Goal: Transaction & Acquisition: Purchase product/service

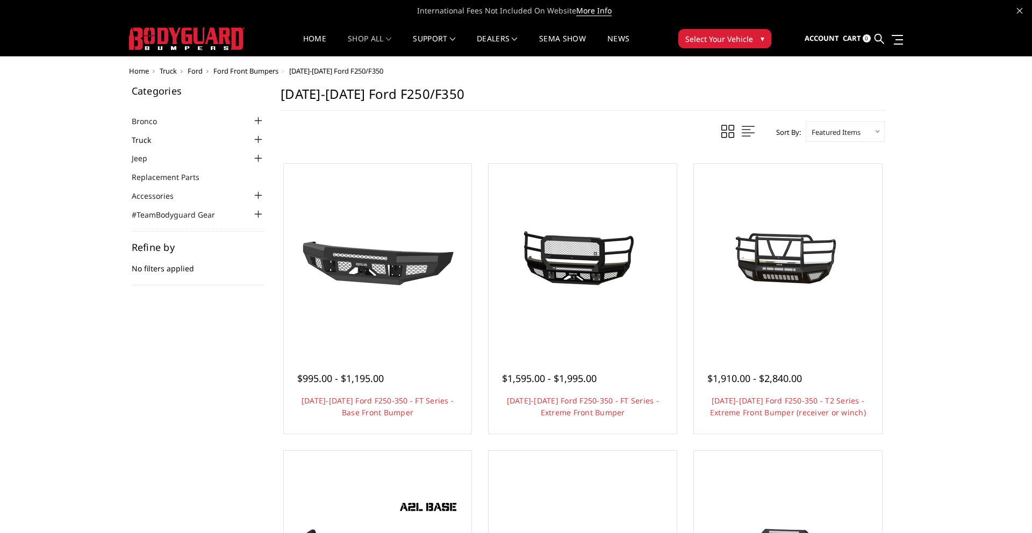
click at [141, 142] on link "Truck" at bounding box center [148, 139] width 33 height 11
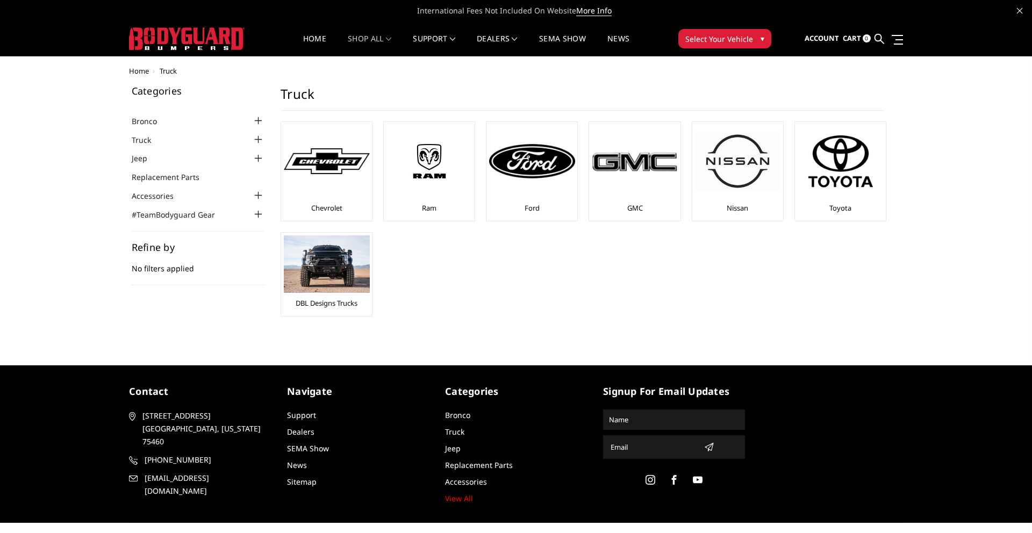
click at [258, 143] on div at bounding box center [258, 139] width 13 height 13
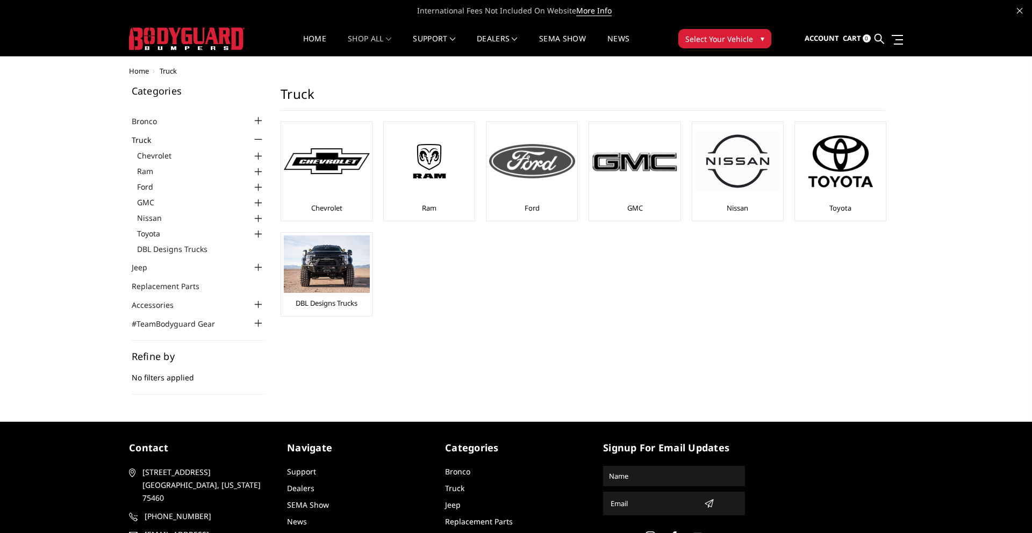
click at [530, 153] on img at bounding box center [532, 161] width 86 height 34
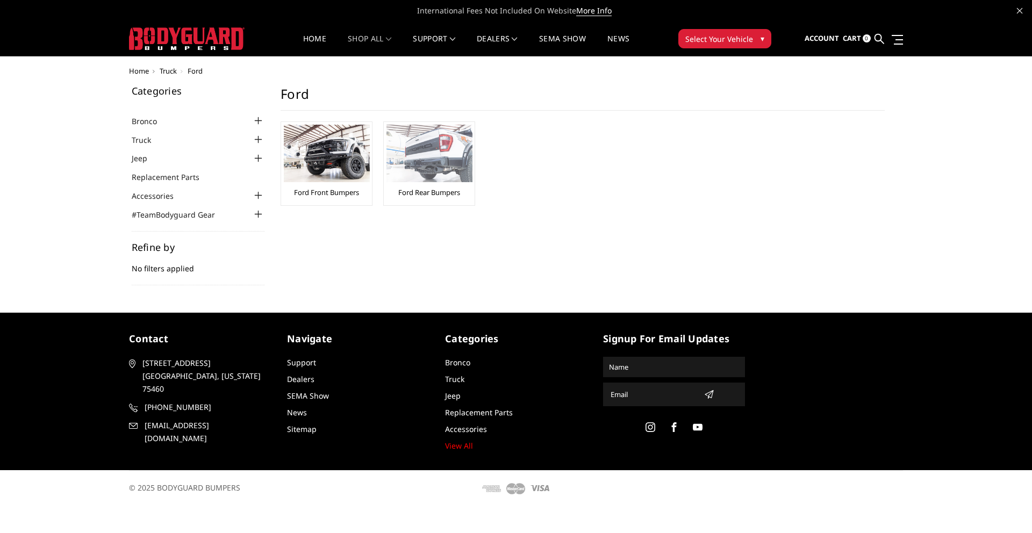
click at [421, 150] on img at bounding box center [429, 154] width 86 height 58
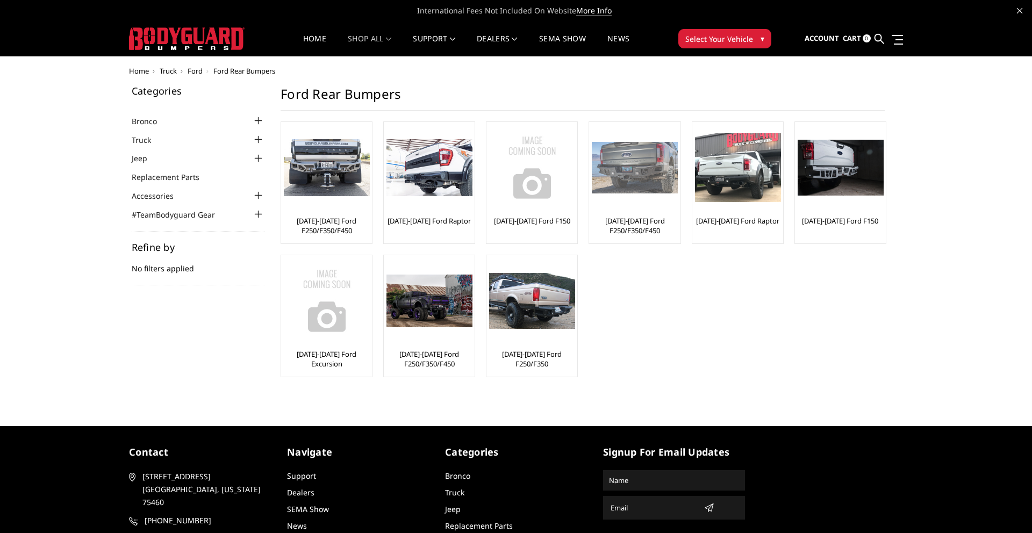
click at [640, 178] on img at bounding box center [635, 168] width 86 height 52
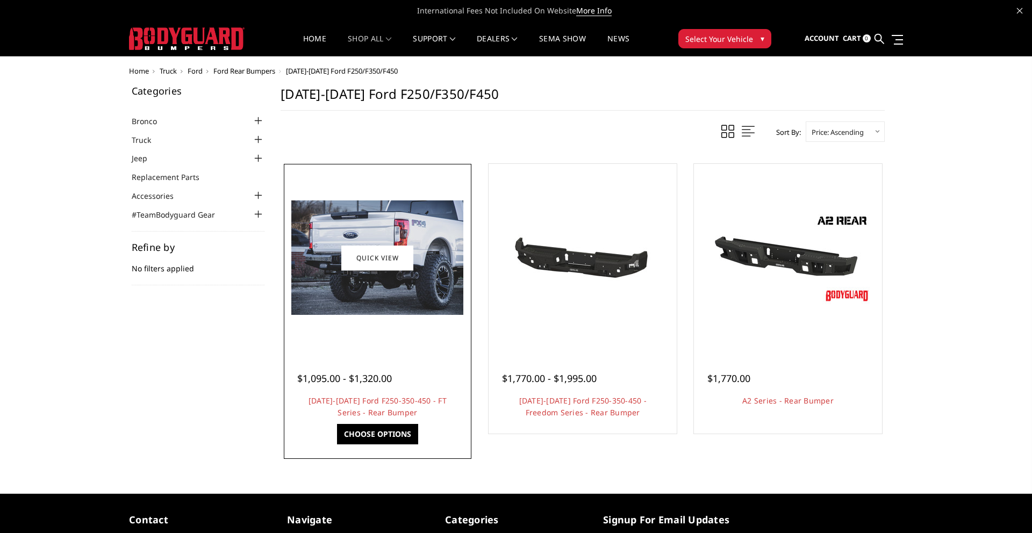
click at [334, 221] on img at bounding box center [377, 257] width 172 height 114
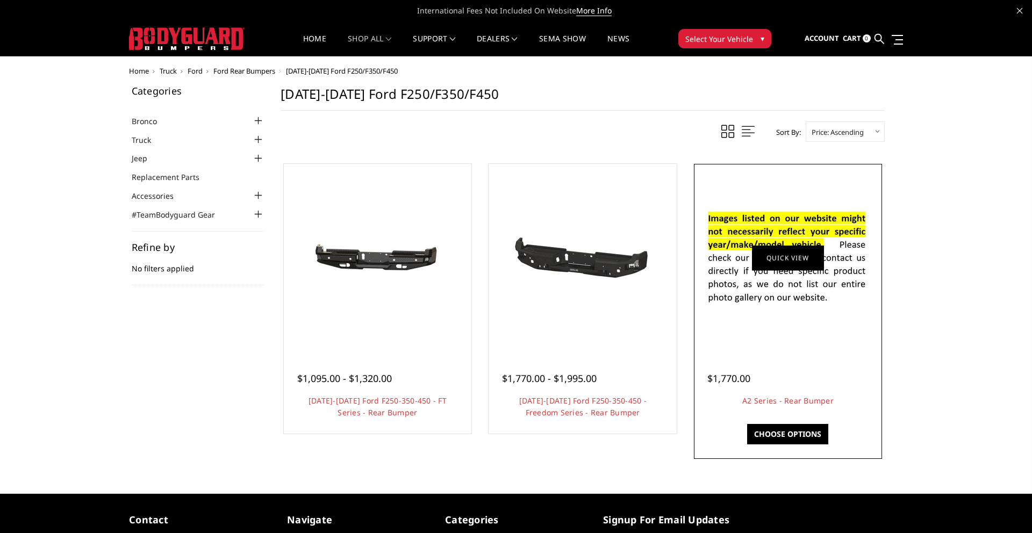
click at [801, 249] on link "Quick view" at bounding box center [788, 257] width 72 height 25
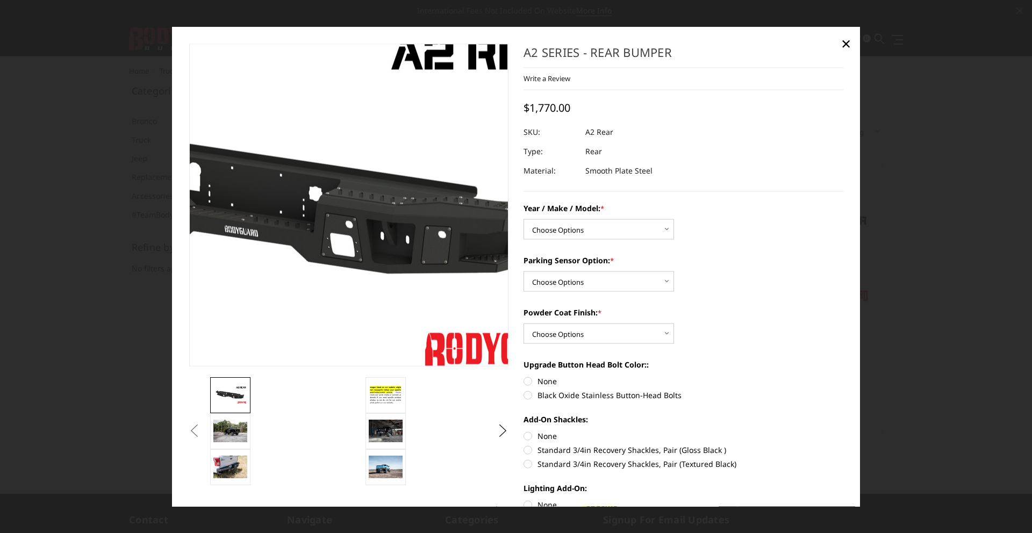
click at [415, 220] on img at bounding box center [273, 202] width 688 height 387
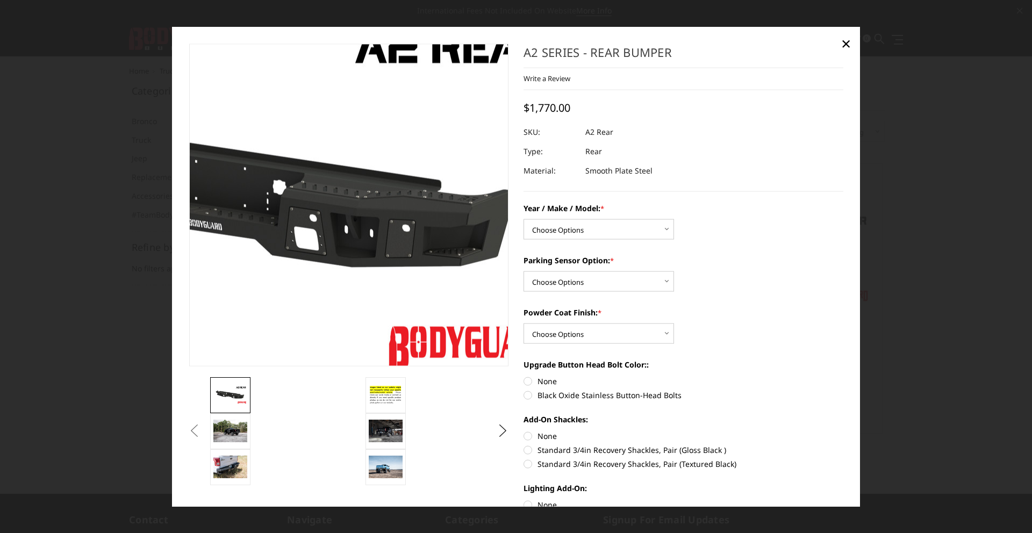
click at [446, 252] on img at bounding box center [237, 196] width 688 height 387
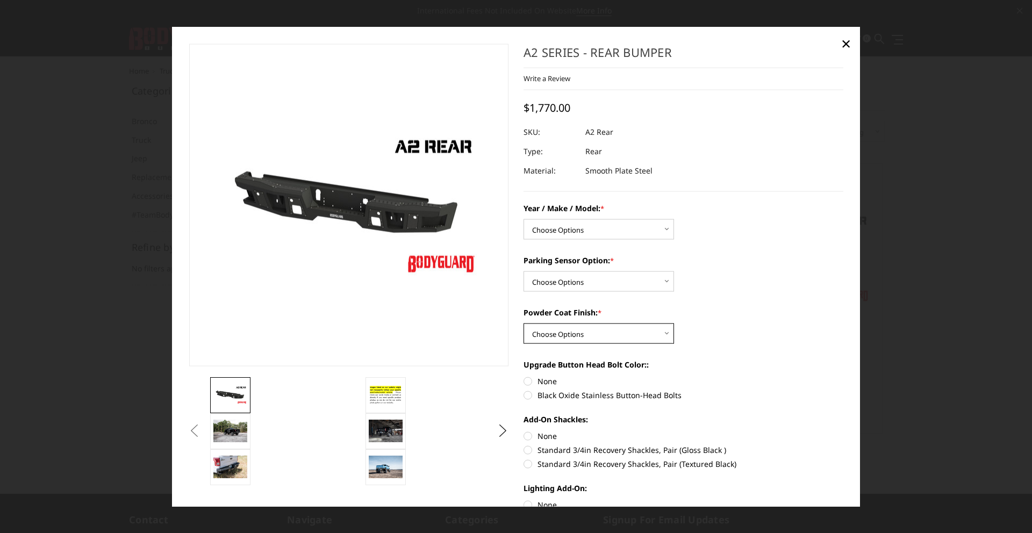
click at [593, 334] on select "Choose Options Bare metal (included) Texture black powder coat" at bounding box center [598, 334] width 150 height 20
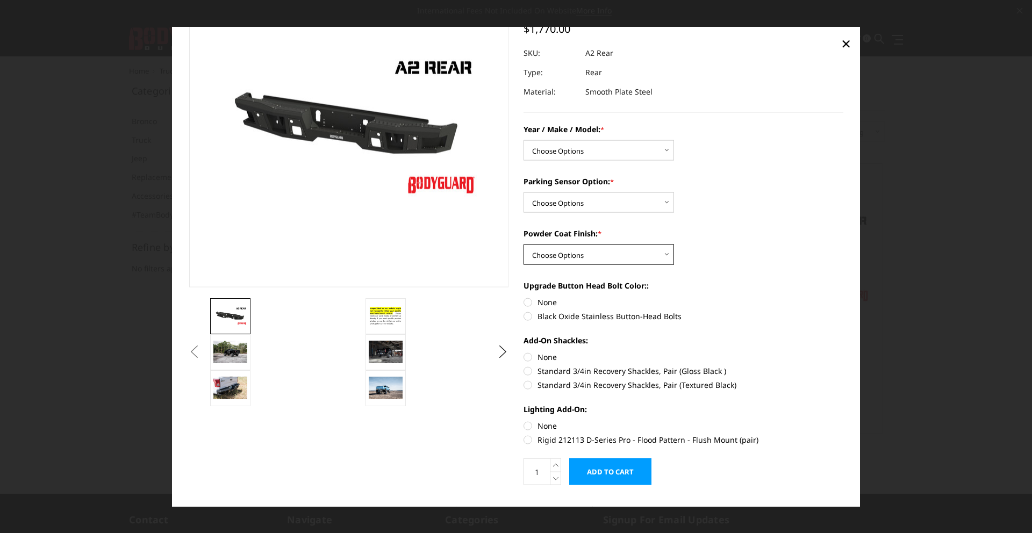
scroll to position [101, 0]
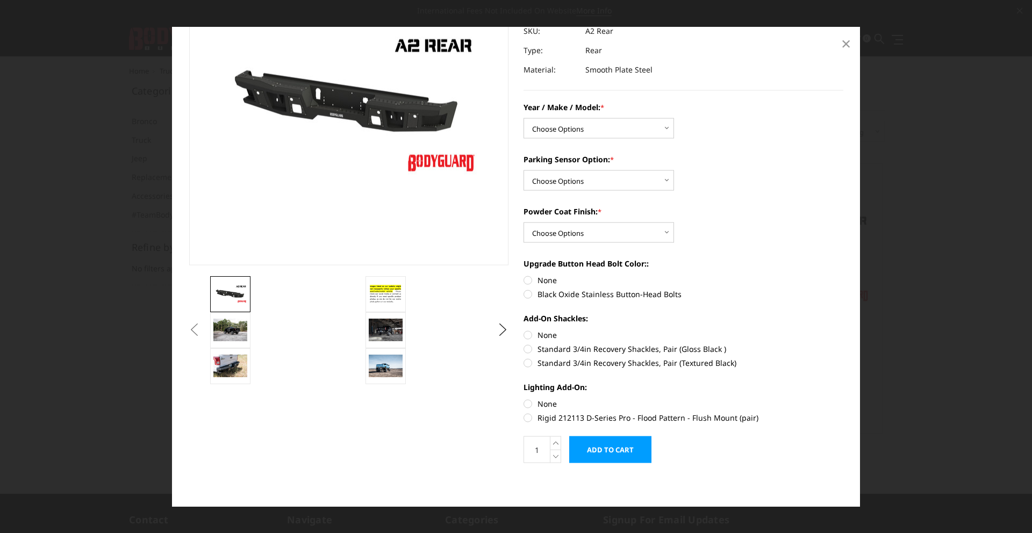
click at [852, 43] on link "×" at bounding box center [845, 42] width 17 height 17
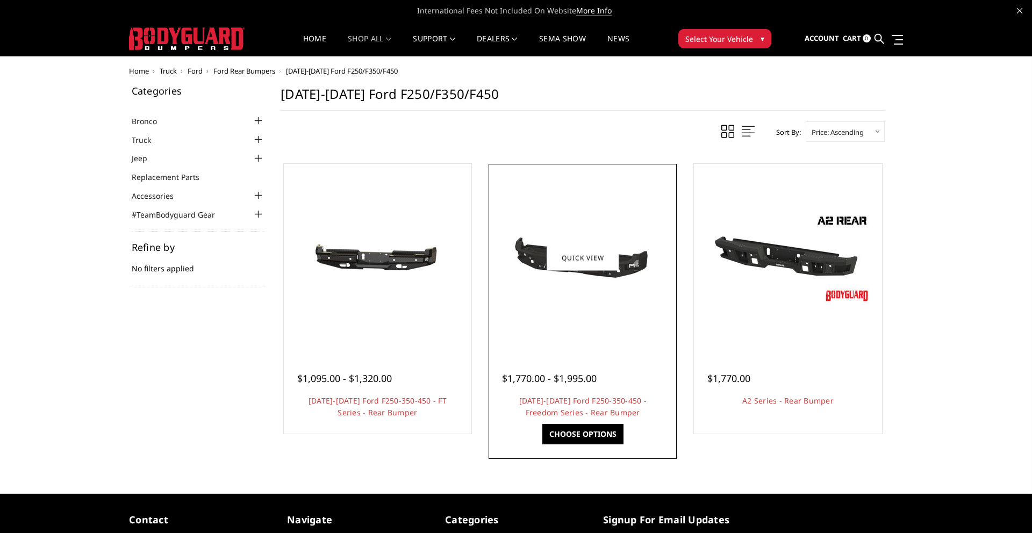
click at [583, 372] on span "$1,770.00 - $1,995.00" at bounding box center [549, 378] width 95 height 13
click at [582, 332] on div at bounding box center [582, 258] width 183 height 183
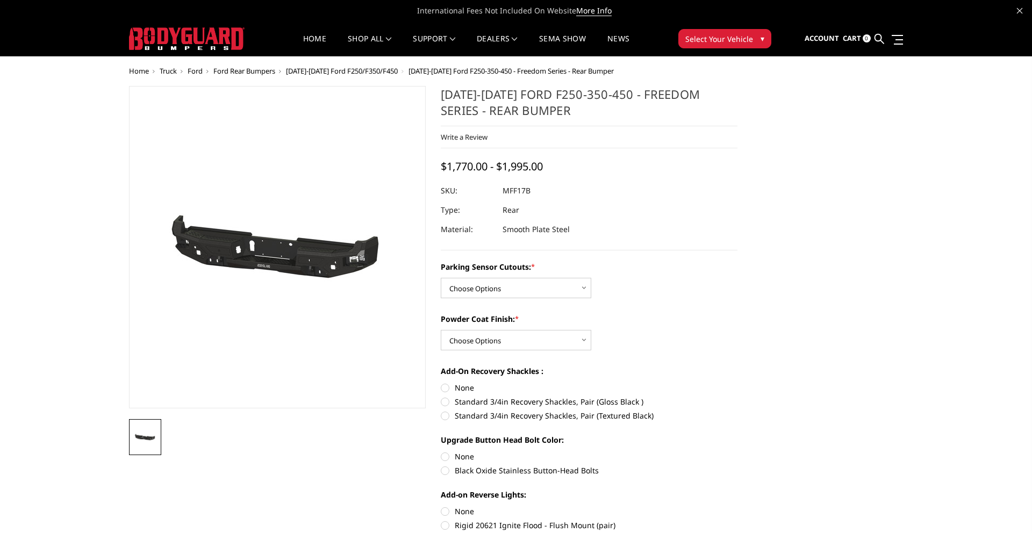
scroll to position [3, 0]
